Goal: Information Seeking & Learning: Find contact information

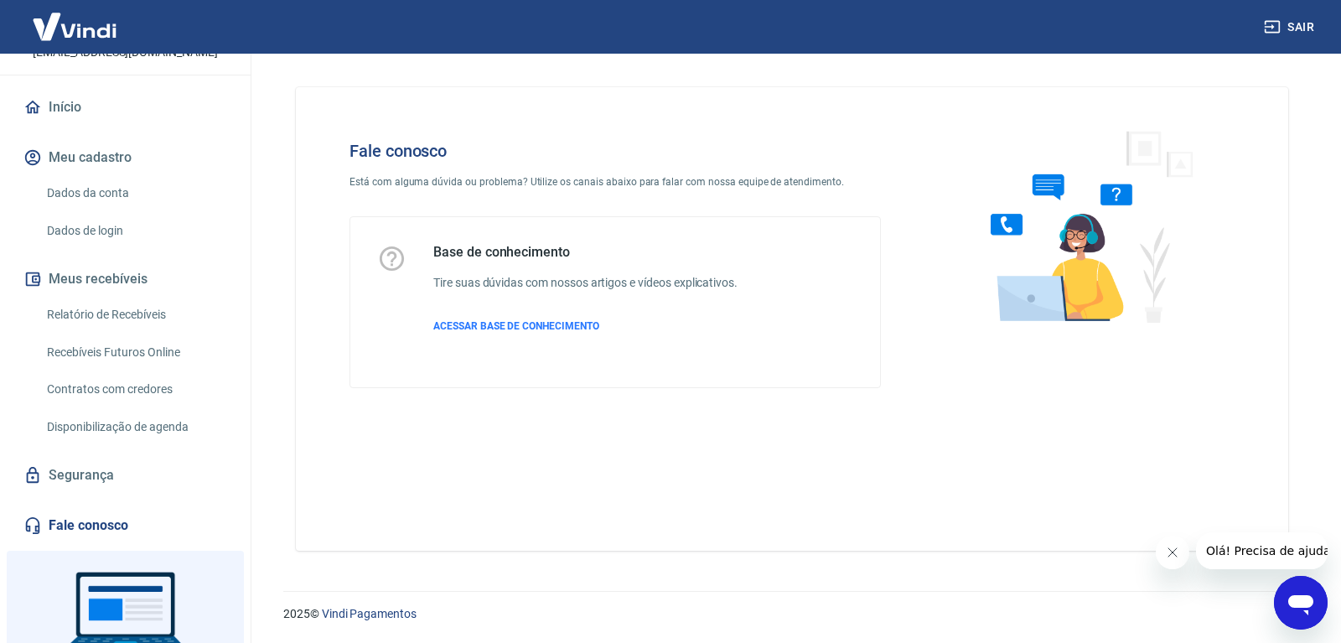
scroll to position [231, 0]
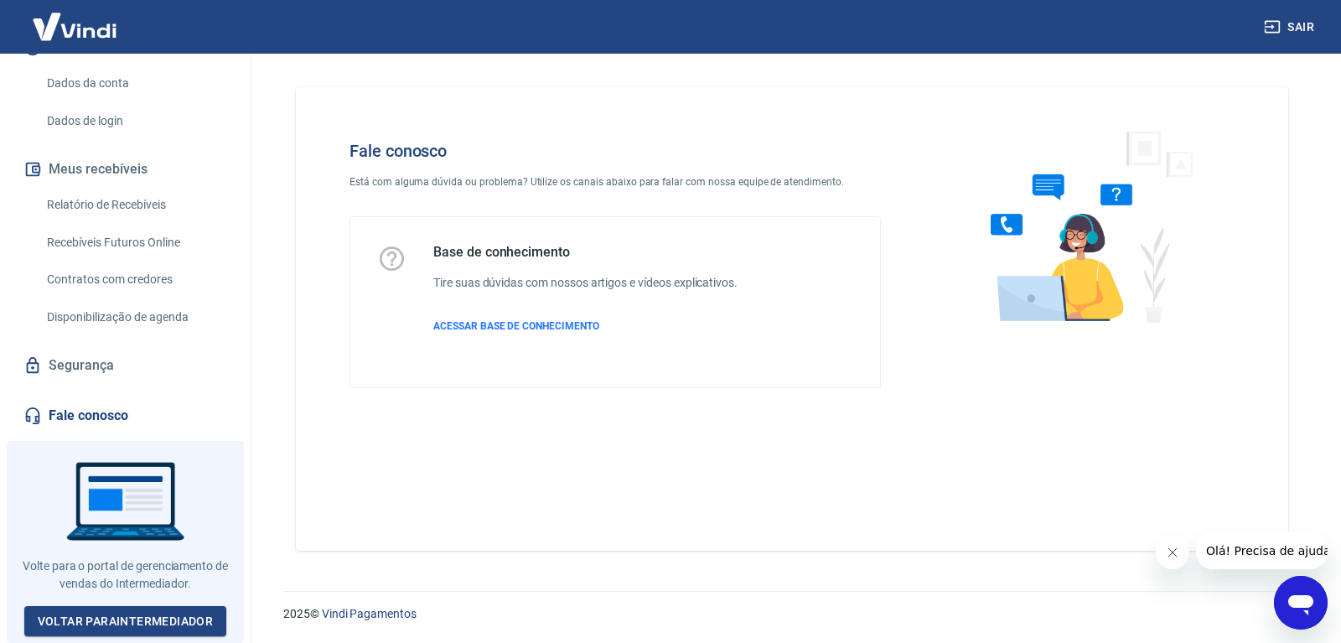
click at [78, 411] on link "Fale conosco" at bounding box center [125, 415] width 210 height 37
click at [534, 323] on span "ACESSAR BASE DE CONHECIMENTO" at bounding box center [516, 326] width 166 height 12
click at [143, 617] on link "Voltar para Intermediador" at bounding box center [125, 621] width 203 height 31
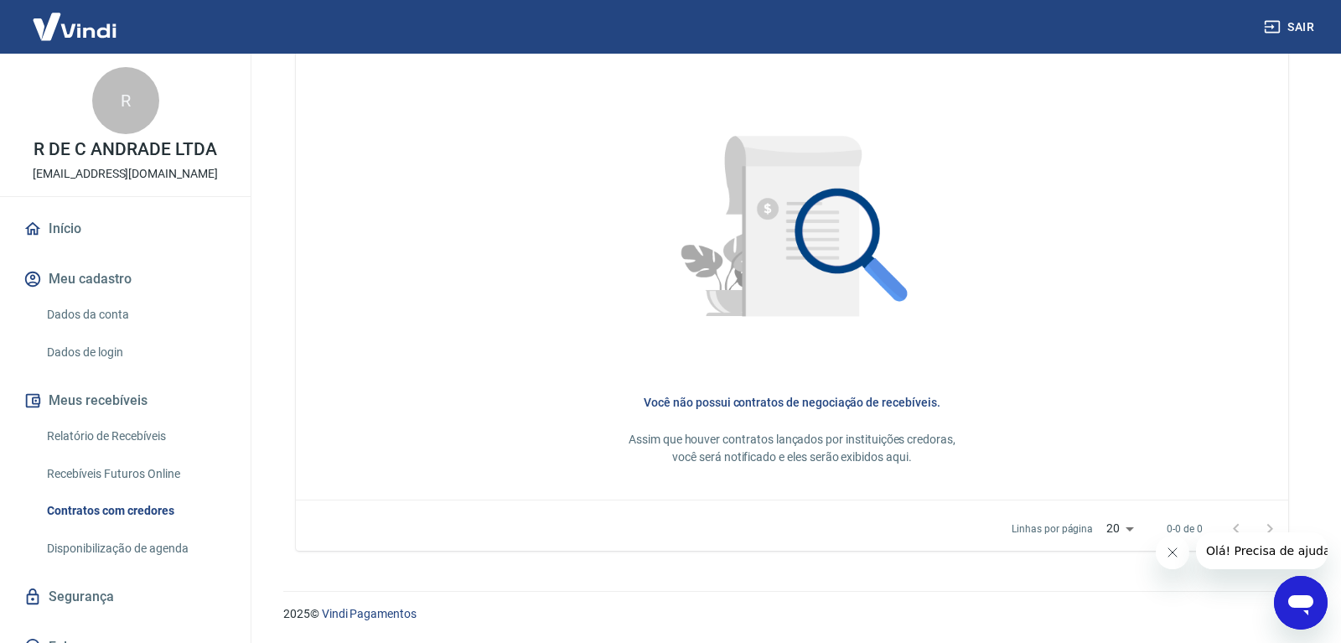
scroll to position [231, 0]
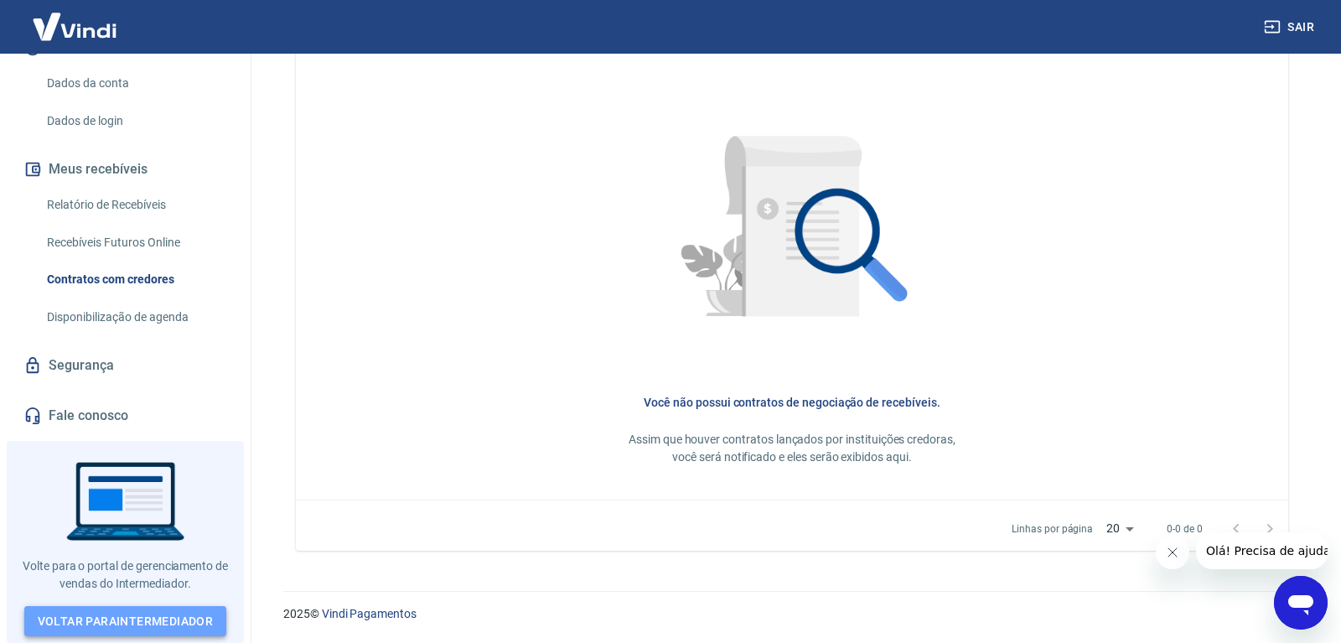
click at [167, 617] on link "Voltar para Intermediador" at bounding box center [125, 621] width 203 height 31
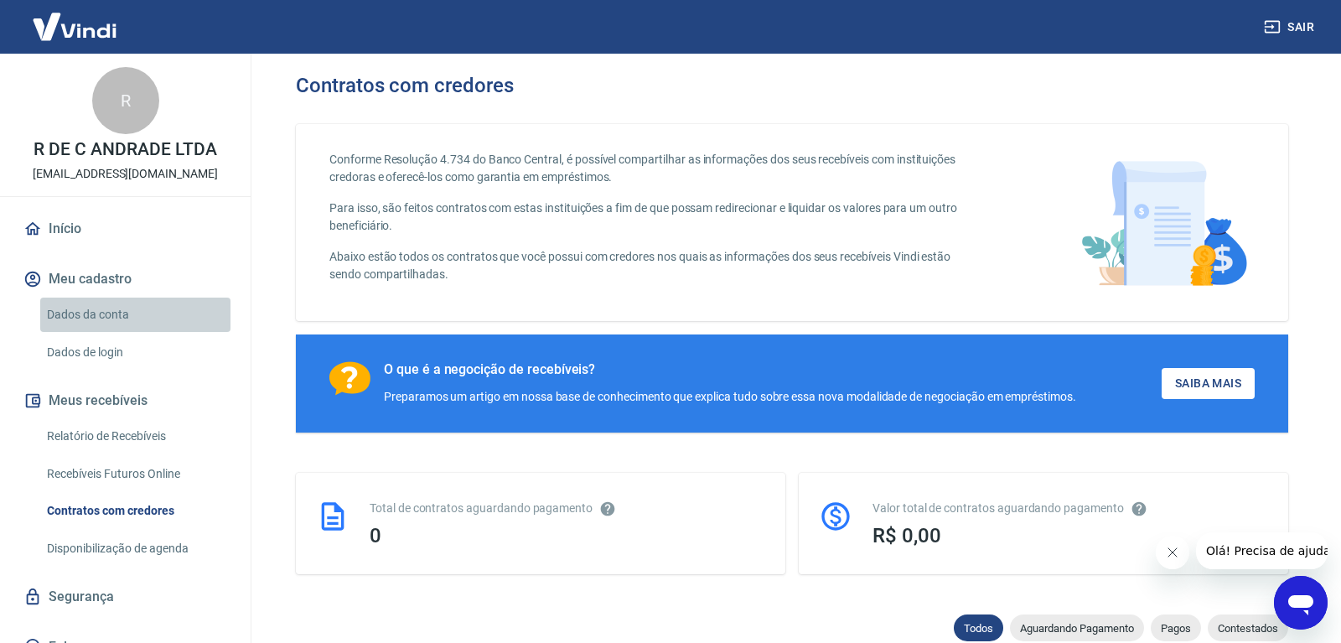
click at [80, 316] on link "Dados da conta" at bounding box center [135, 314] width 190 height 34
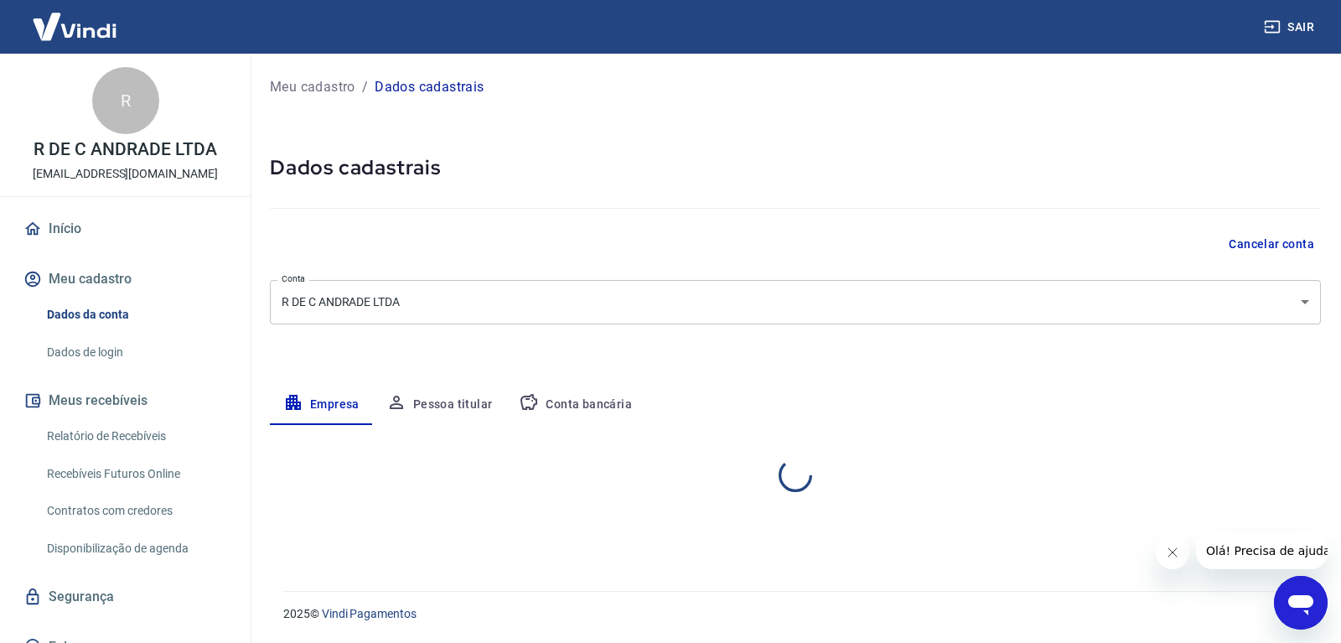
select select "RN"
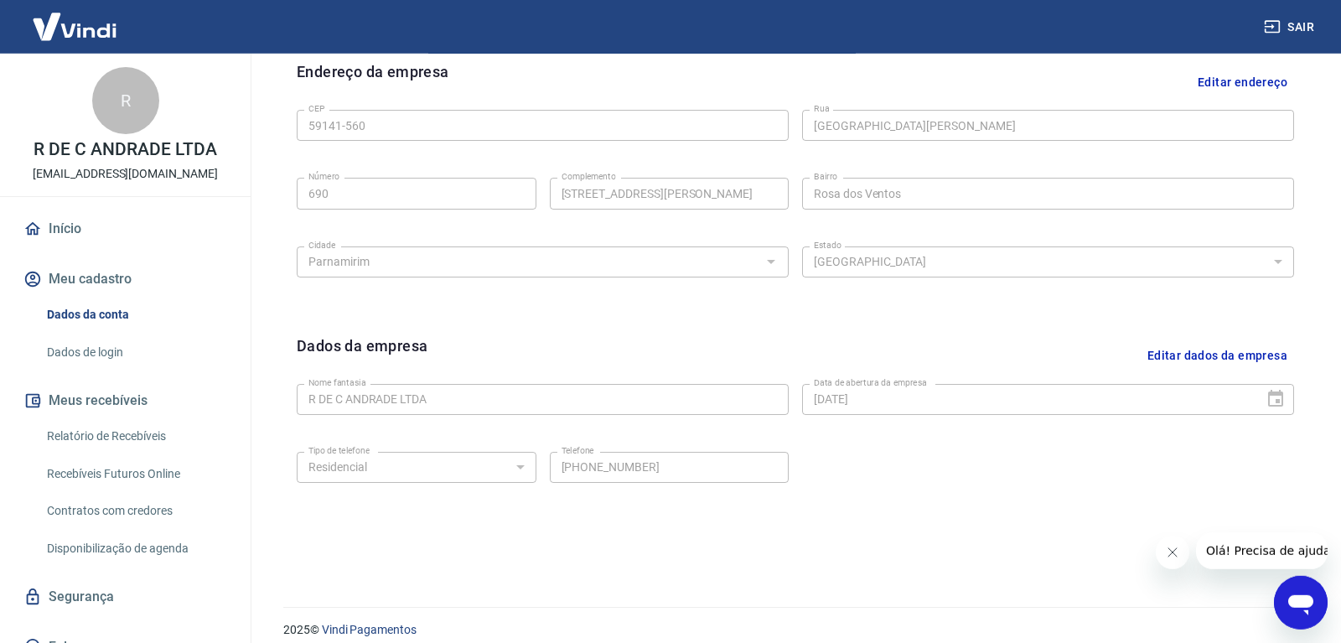
scroll to position [566, 0]
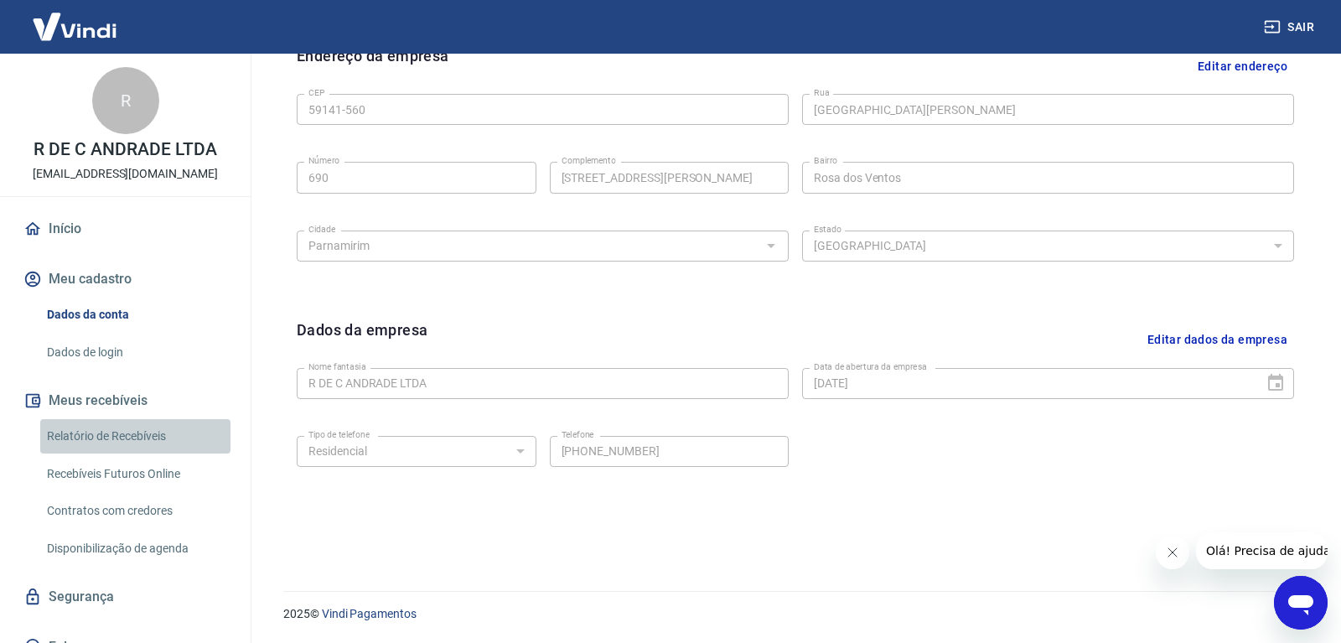
click at [109, 442] on link "Relatório de Recebíveis" at bounding box center [135, 436] width 190 height 34
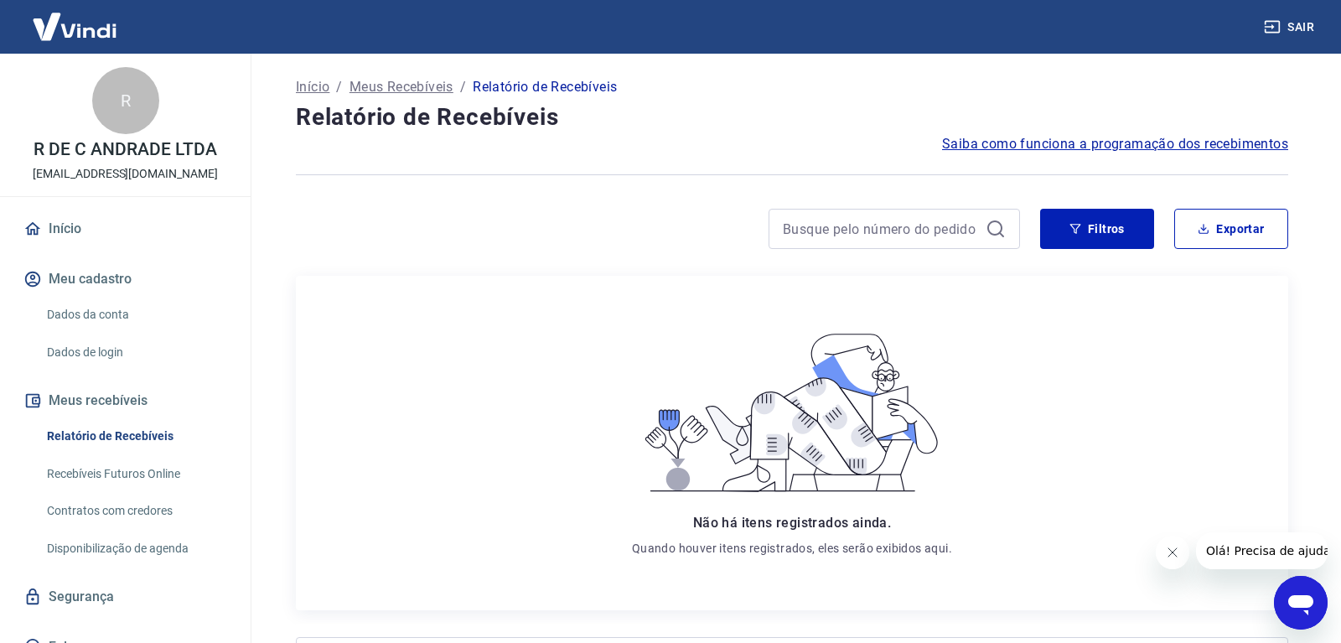
click at [142, 550] on link "Disponibilização de agenda" at bounding box center [135, 548] width 190 height 34
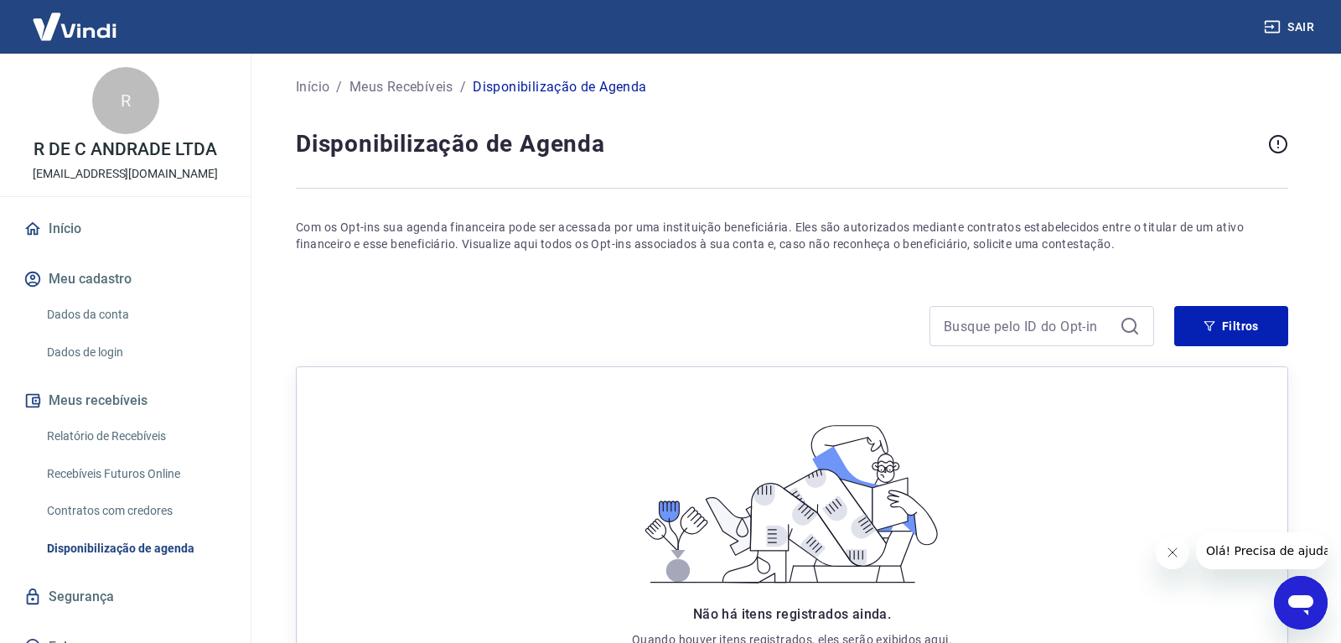
scroll to position [171, 0]
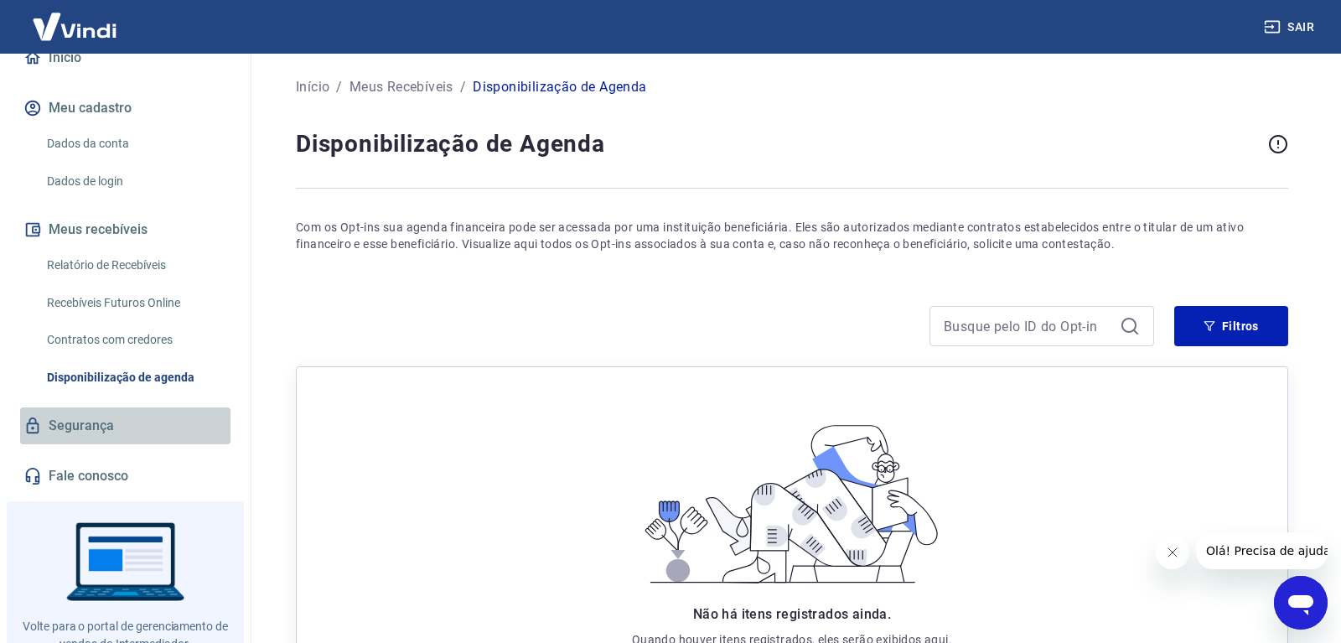
click at [101, 424] on link "Segurança" at bounding box center [125, 425] width 210 height 37
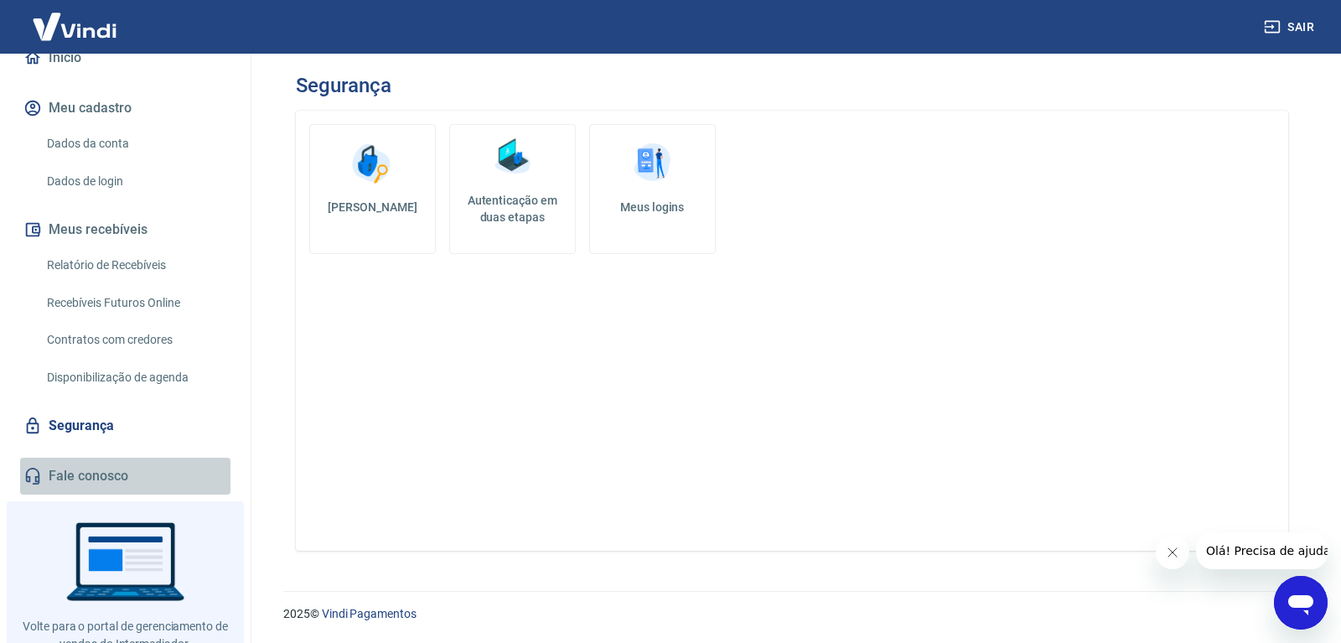
click at [81, 470] on link "Fale conosco" at bounding box center [125, 475] width 210 height 37
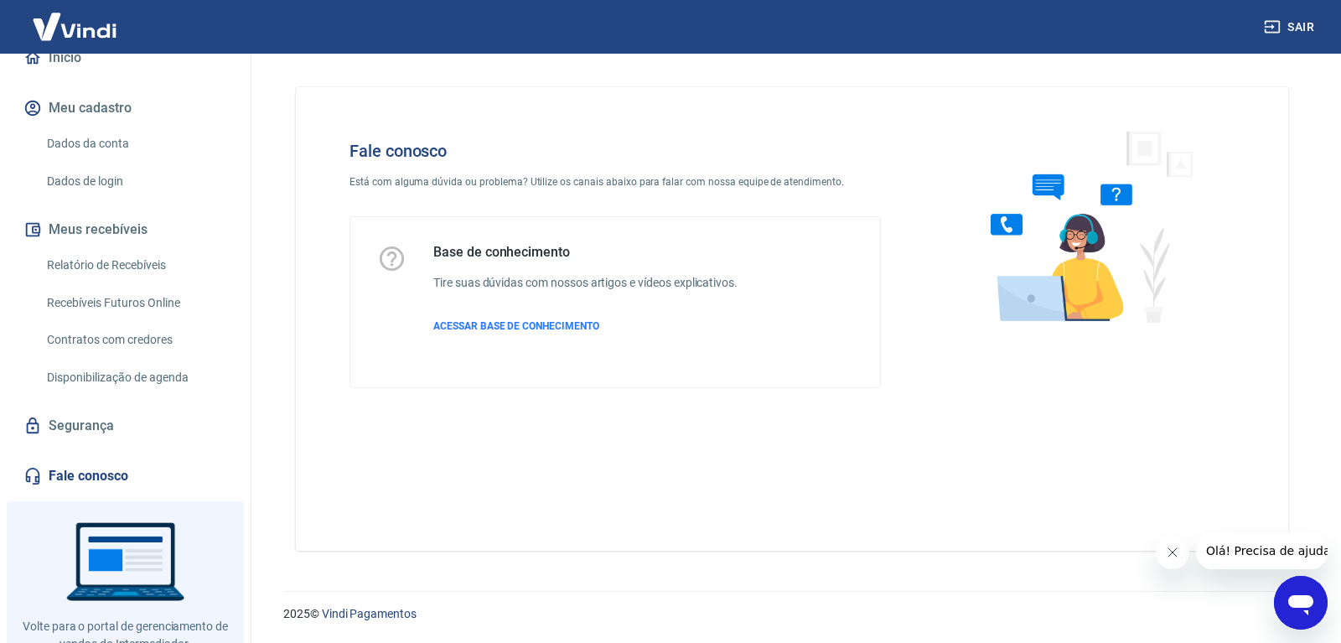
scroll to position [231, 0]
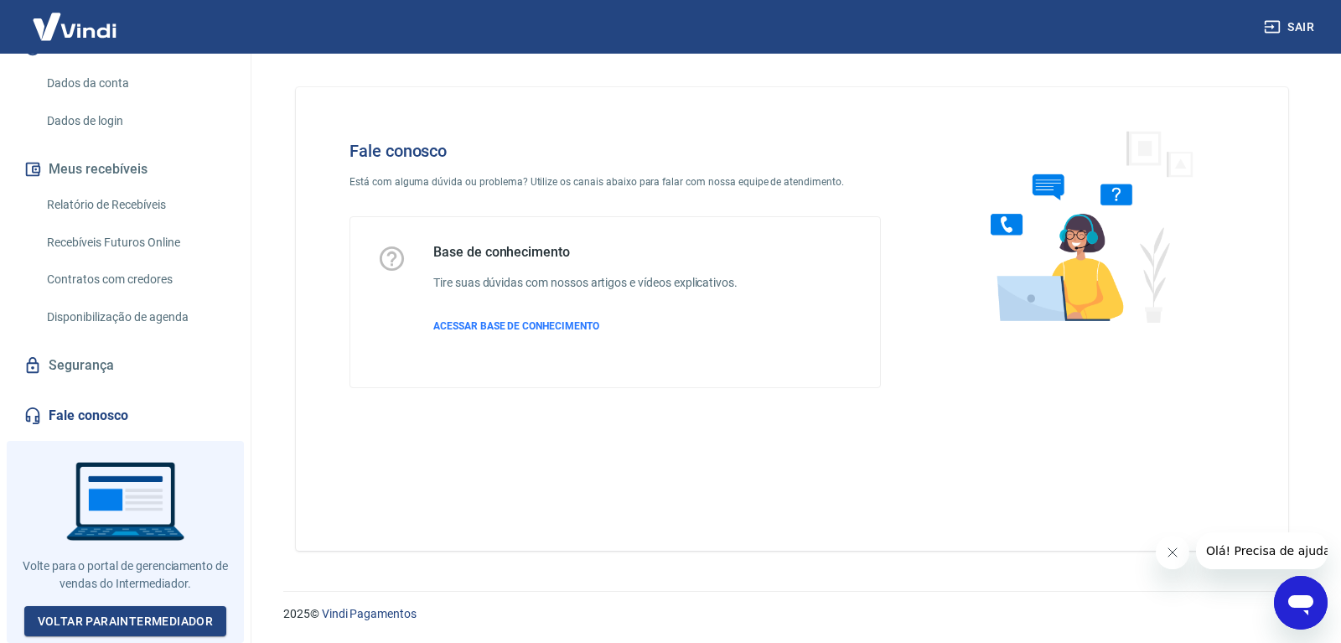
click at [1275, 30] on icon "button" at bounding box center [1271, 26] width 17 height 17
